Goal: Information Seeking & Learning: Understand process/instructions

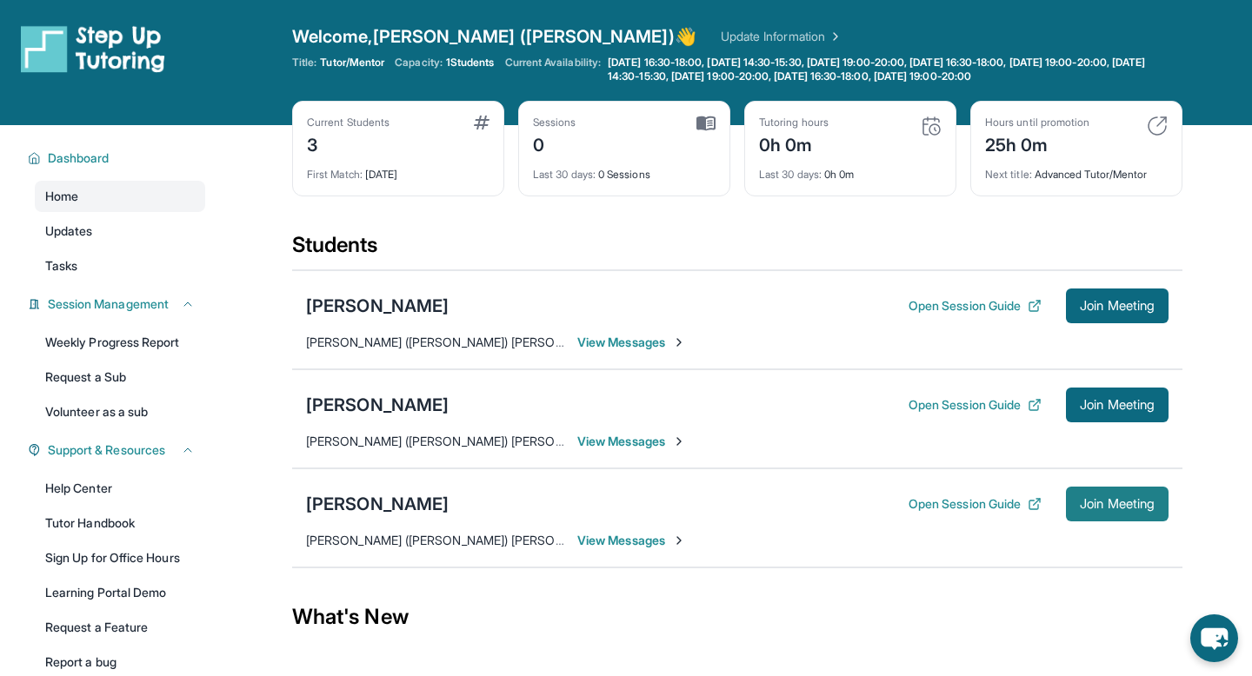
click at [1124, 515] on button "Join Meeting" at bounding box center [1117, 504] width 103 height 35
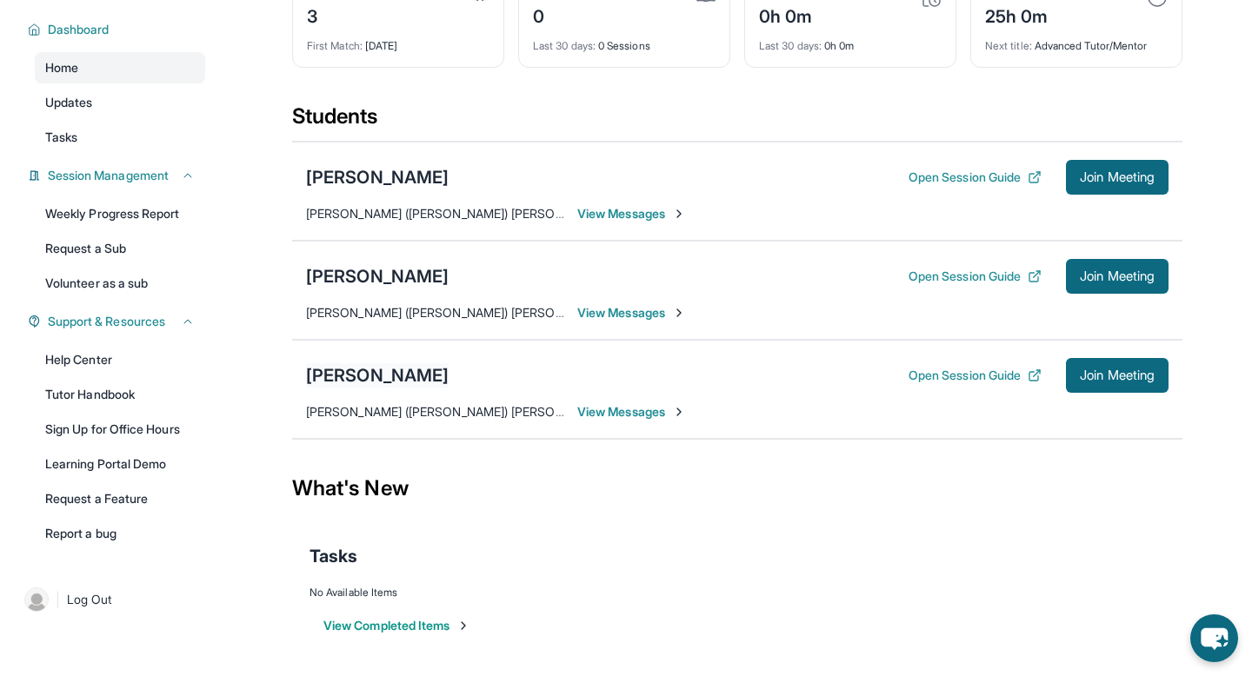
click at [337, 376] on div "[PERSON_NAME]" at bounding box center [377, 375] width 143 height 24
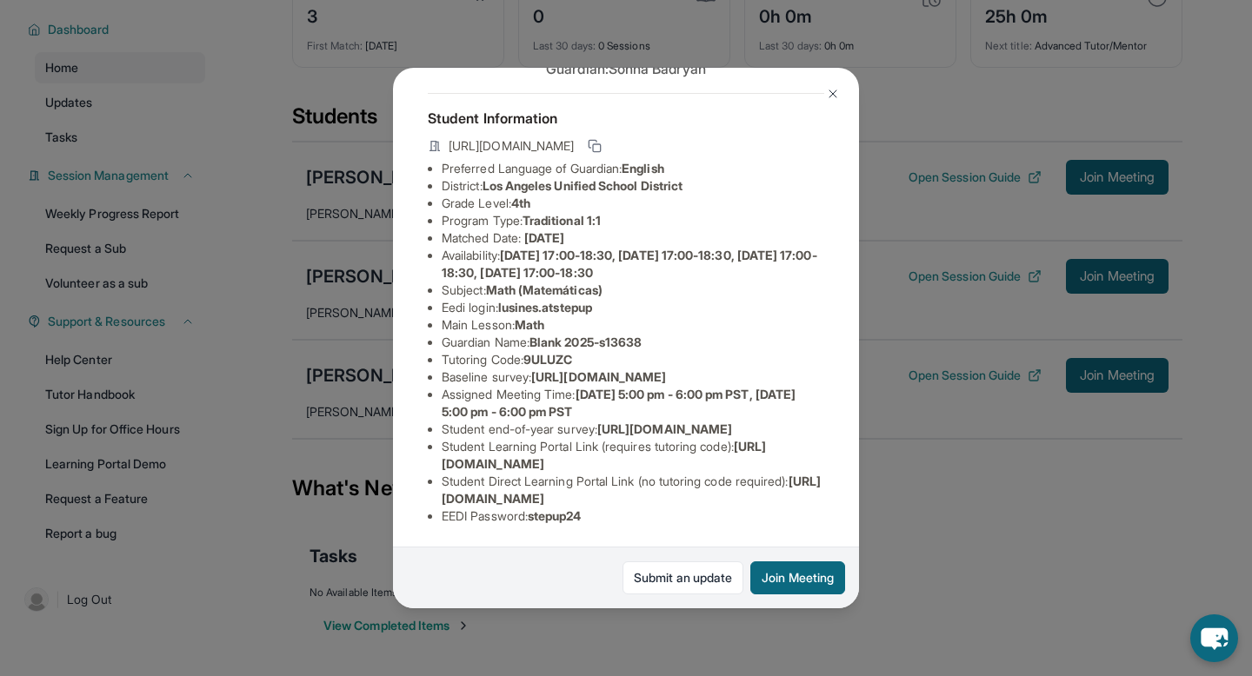
scroll to position [190, 0]
click at [550, 462] on span "[URL][DOMAIN_NAME]" at bounding box center [604, 455] width 324 height 32
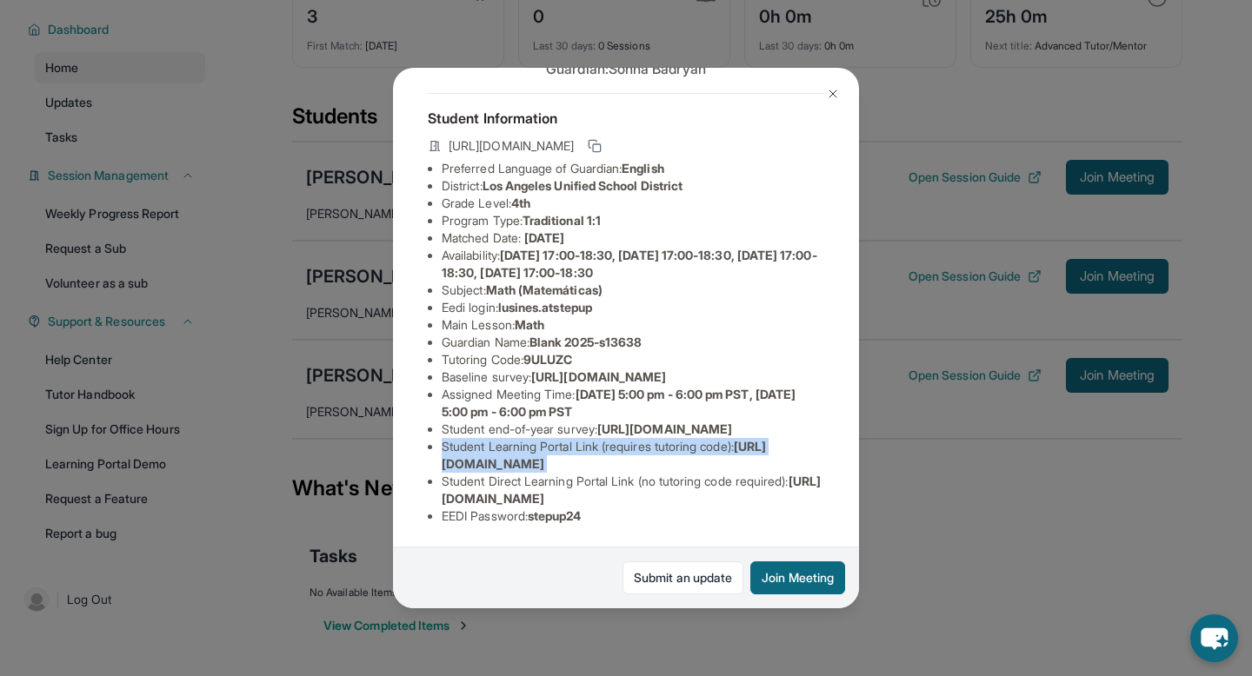
click at [550, 462] on span "[URL][DOMAIN_NAME]" at bounding box center [604, 455] width 324 height 32
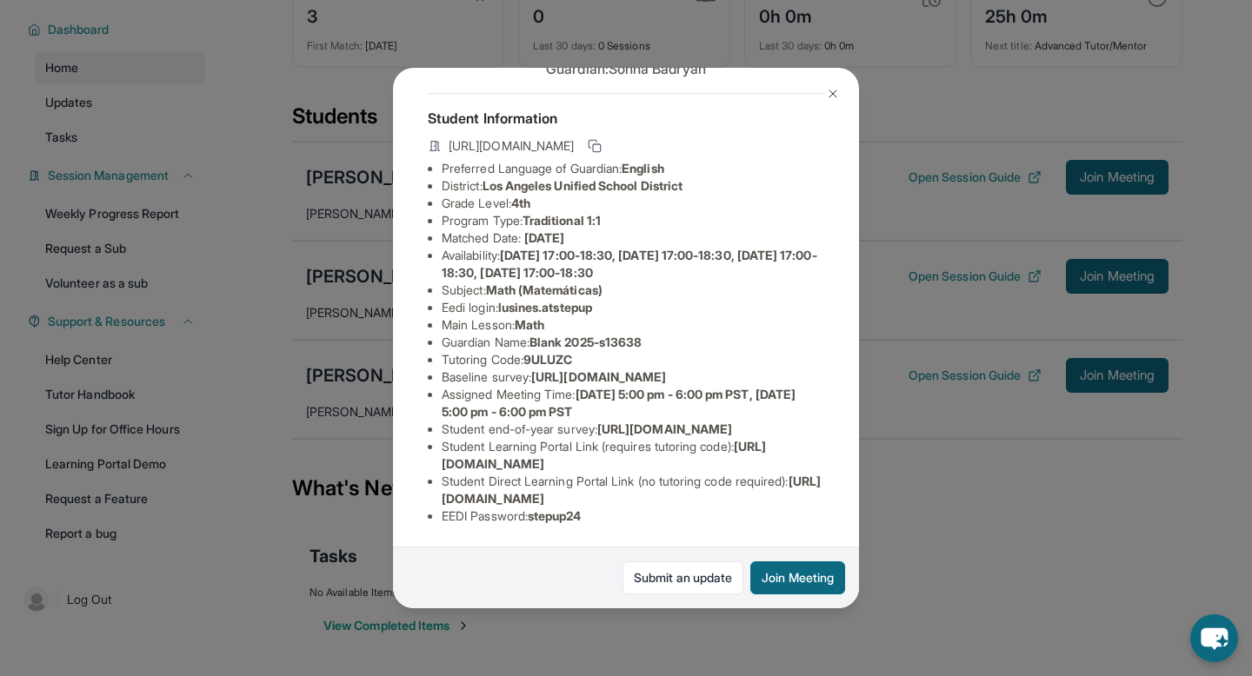
click at [617, 515] on li "EEDI Password : stepup24" at bounding box center [633, 516] width 383 height 17
click at [545, 469] on span "[URL][DOMAIN_NAME]" at bounding box center [604, 455] width 324 height 32
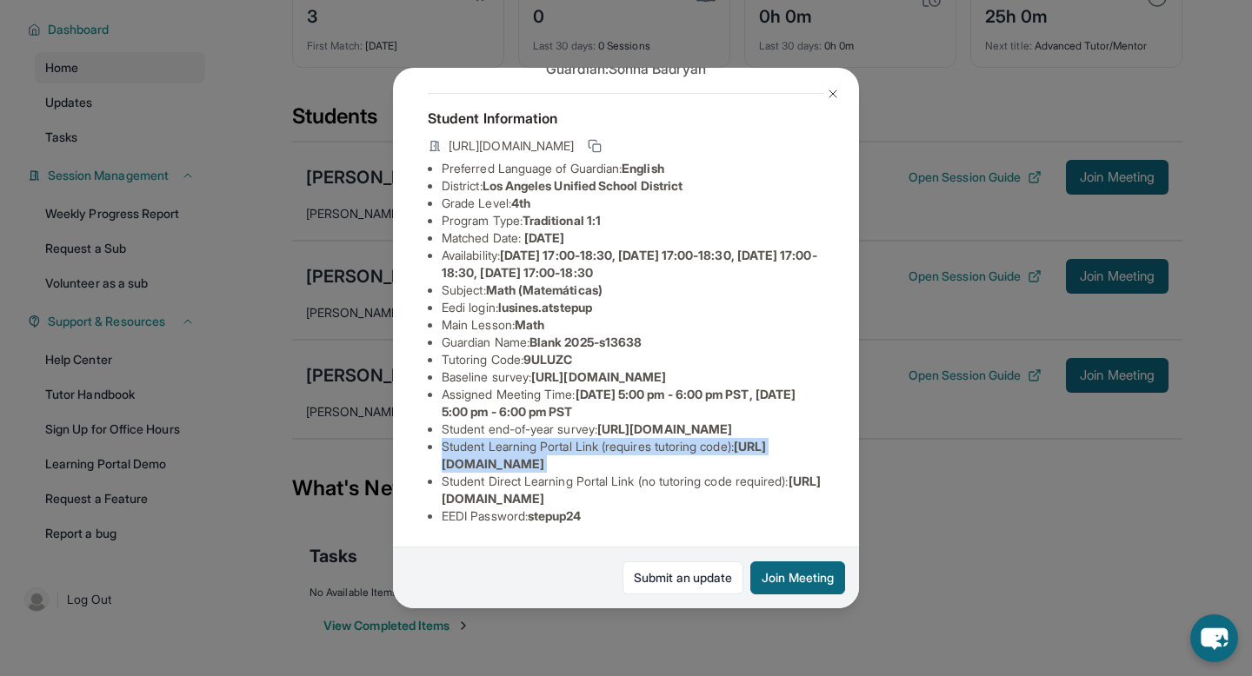
click at [545, 469] on span "[URL][DOMAIN_NAME]" at bounding box center [604, 455] width 324 height 32
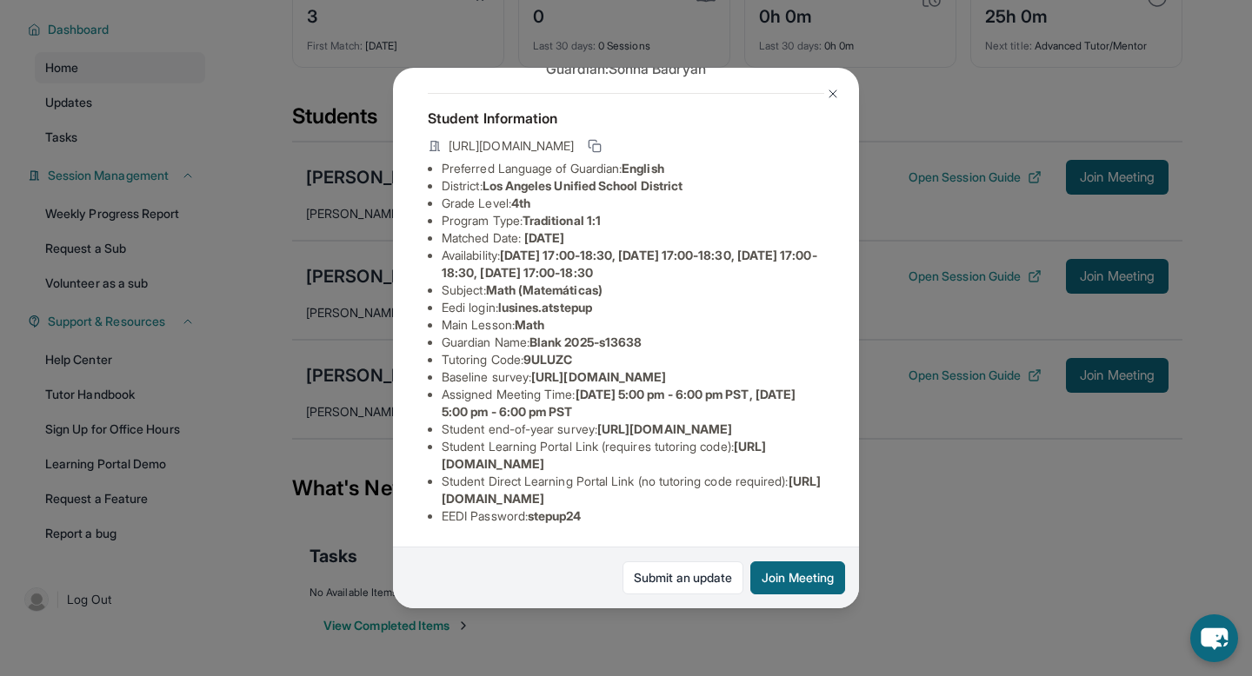
drag, startPoint x: 443, startPoint y: 465, endPoint x: 752, endPoint y: 462, distance: 309.6
click at [752, 462] on li "Student Learning Portal Link (requires tutoring code) : [URL][DOMAIN_NAME]" at bounding box center [633, 455] width 383 height 35
copy span "[URL][DOMAIN_NAME]"
click at [613, 369] on li "Baseline survey : [URL][DOMAIN_NAME]" at bounding box center [633, 377] width 383 height 17
click at [555, 352] on span "9ULUZC" at bounding box center [547, 359] width 49 height 15
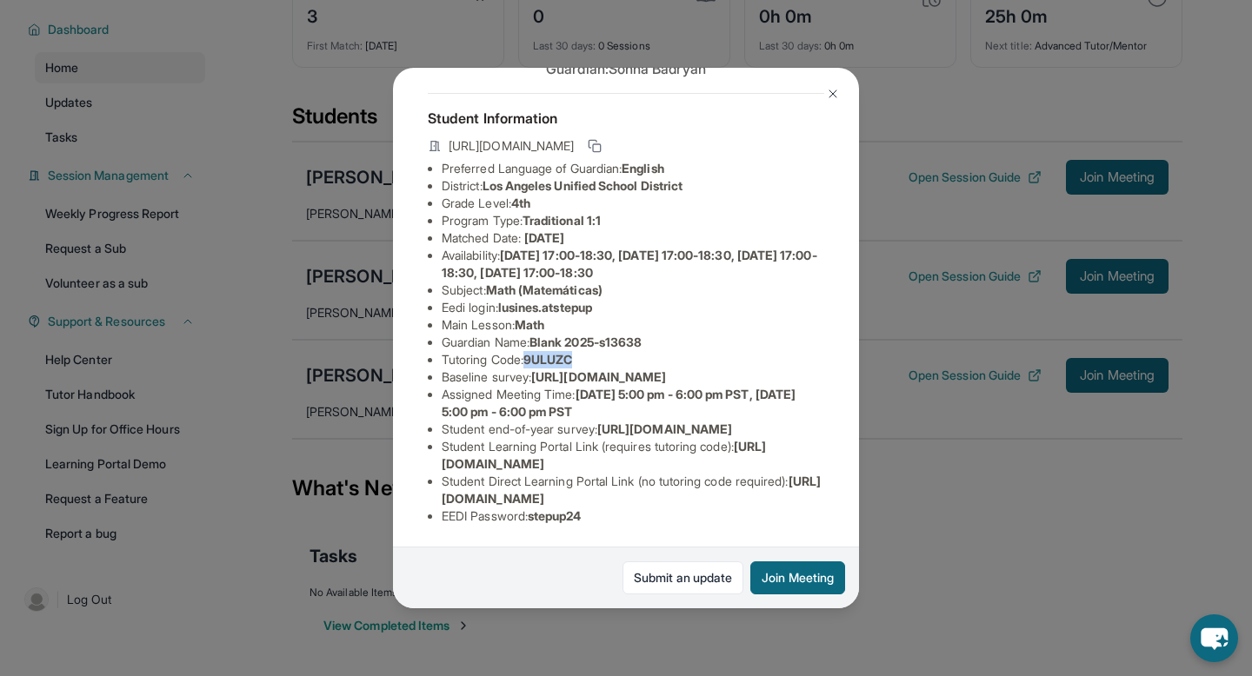
click at [555, 352] on span "9ULUZC" at bounding box center [547, 359] width 49 height 15
copy span "9ULUZC"
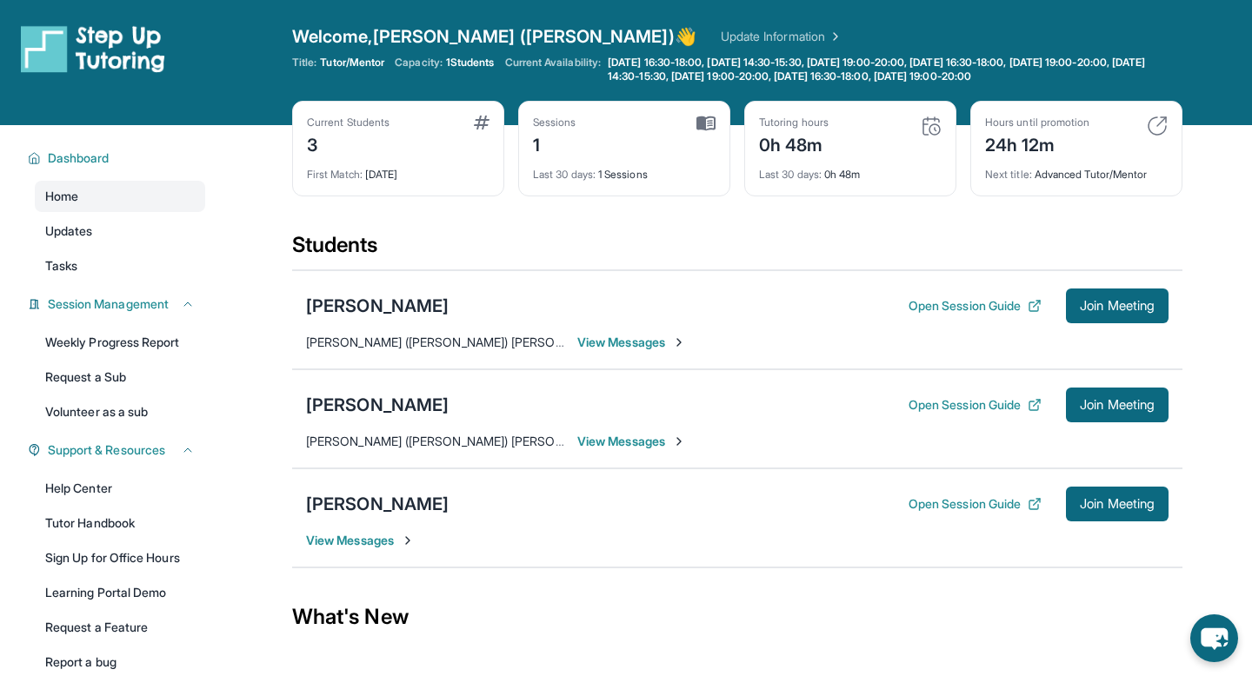
click at [604, 224] on div "Current Students 3 First Match : 1 day ago Sessions 1 Last 30 days : 1 Sessions…" at bounding box center [737, 166] width 890 height 130
